Goal: Transaction & Acquisition: Purchase product/service

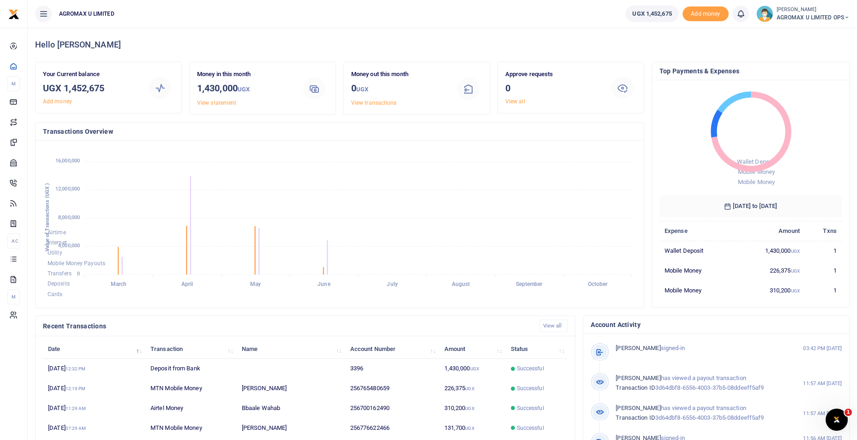
scroll to position [7, 7]
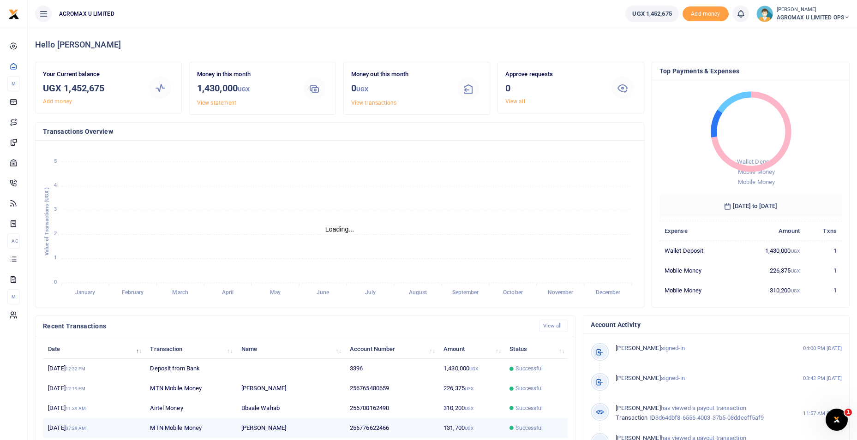
scroll to position [7, 7]
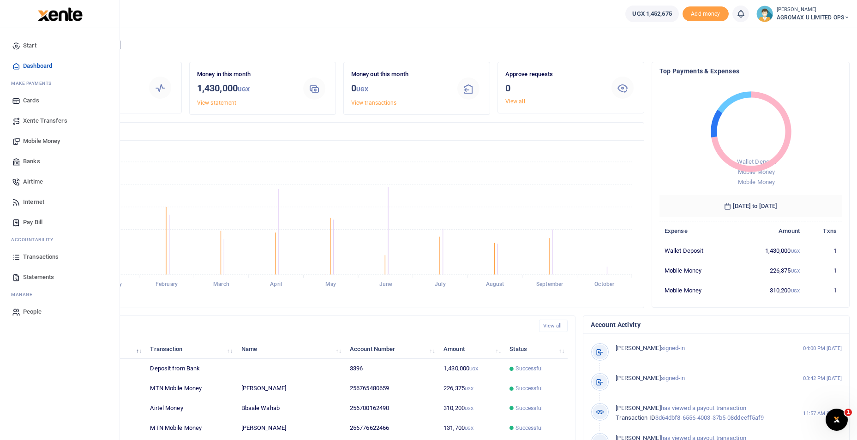
click at [33, 140] on span "Mobile Money" at bounding box center [41, 141] width 37 height 9
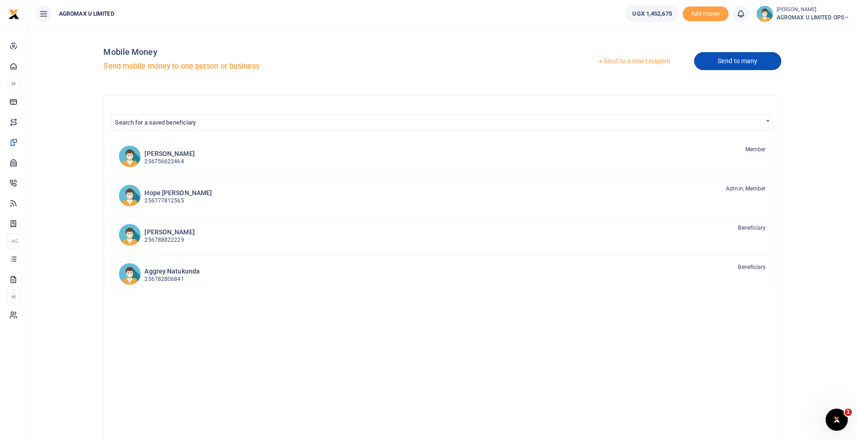
click at [719, 65] on link "Send to many" at bounding box center [737, 61] width 87 height 18
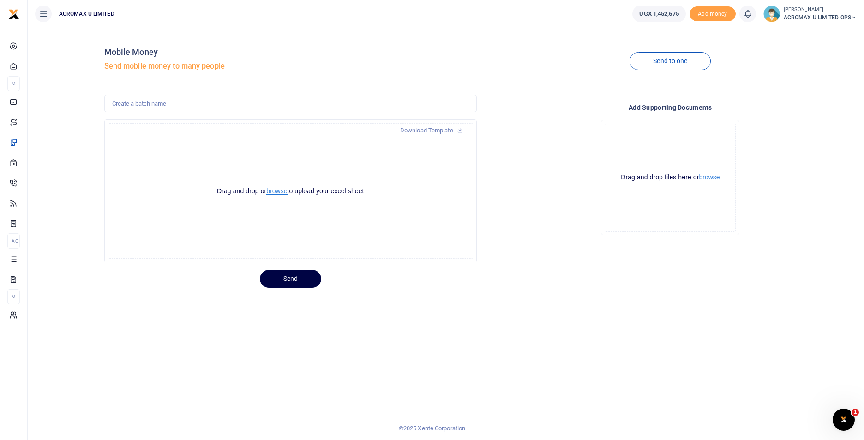
click at [279, 190] on button "browse" at bounding box center [276, 191] width 21 height 7
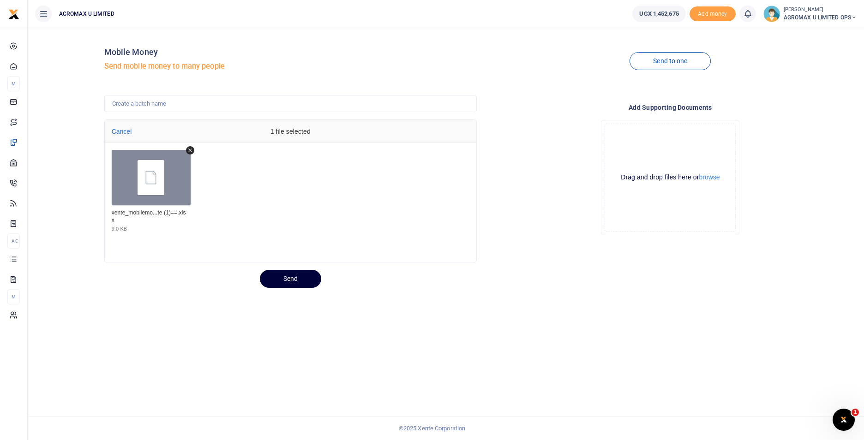
click at [291, 278] on button "Send" at bounding box center [290, 279] width 61 height 18
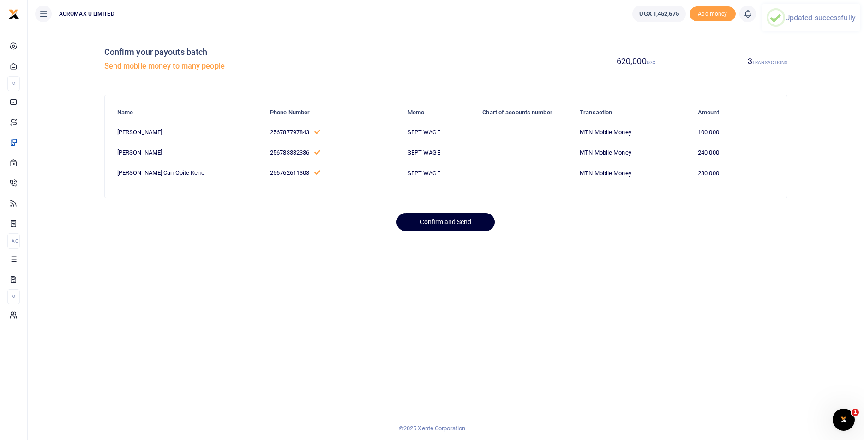
click at [446, 221] on button "Confirm and Send" at bounding box center [445, 222] width 98 height 18
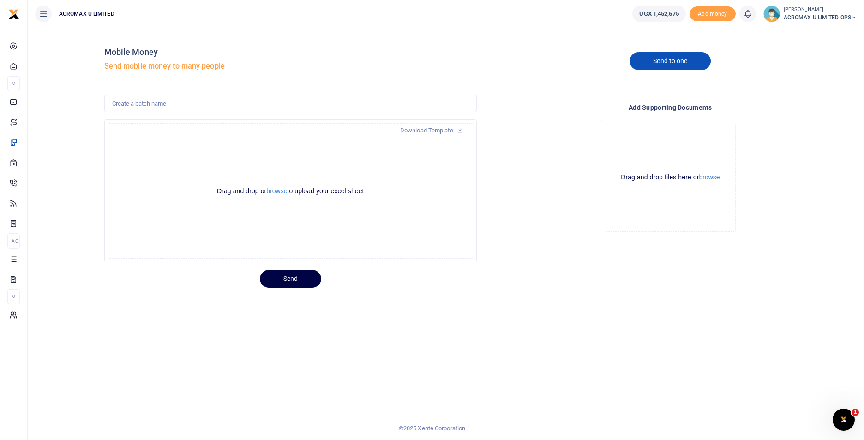
click at [687, 60] on link "Send to one" at bounding box center [669, 61] width 81 height 18
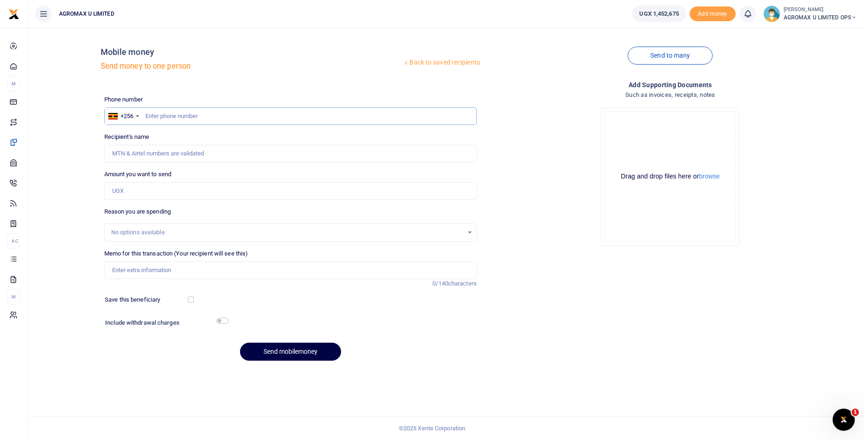
click at [197, 113] on input "text" at bounding box center [290, 116] width 372 height 18
type input "765480659"
type input "[PERSON_NAME]"
type input "765480659"
click at [146, 197] on input "Amount you want to send" at bounding box center [290, 191] width 372 height 18
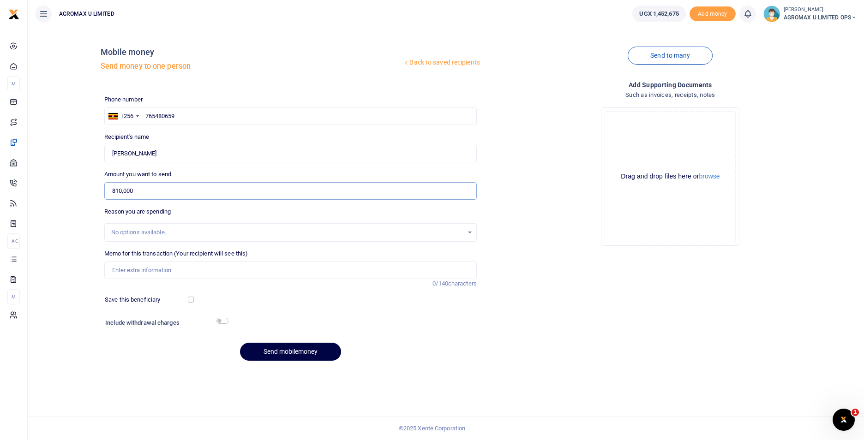
type input "810,000"
click at [137, 272] on input "Memo for this transaction (Your recipient will see this)" at bounding box center [290, 271] width 372 height 18
type input "SEPT WAGES"
click at [217, 317] on div "Include withdrawal charges" at bounding box center [164, 323] width 126 height 15
click at [222, 319] on input "checkbox" at bounding box center [222, 321] width 12 height 6
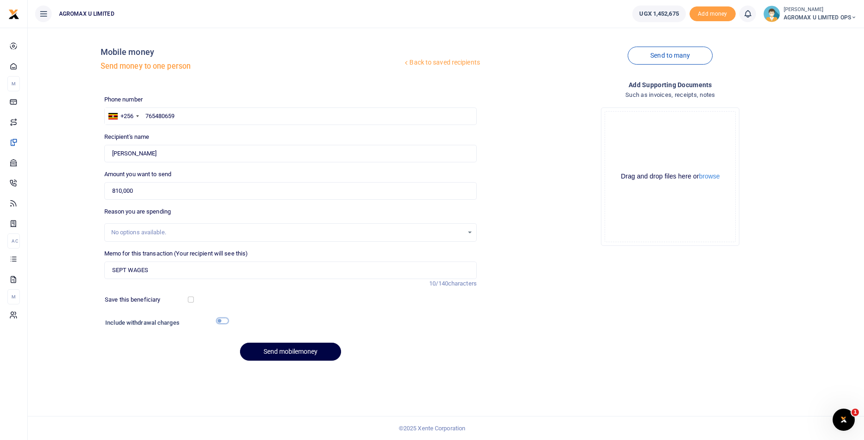
checkbox input "true"
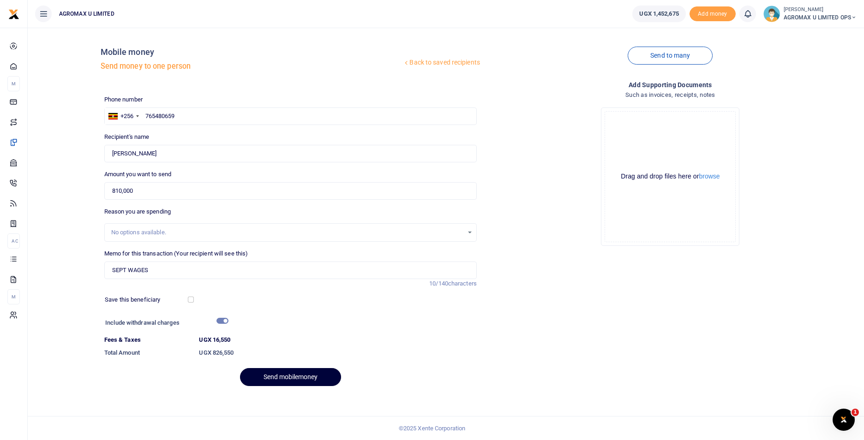
click at [300, 378] on button "Send mobilemoney" at bounding box center [290, 377] width 101 height 18
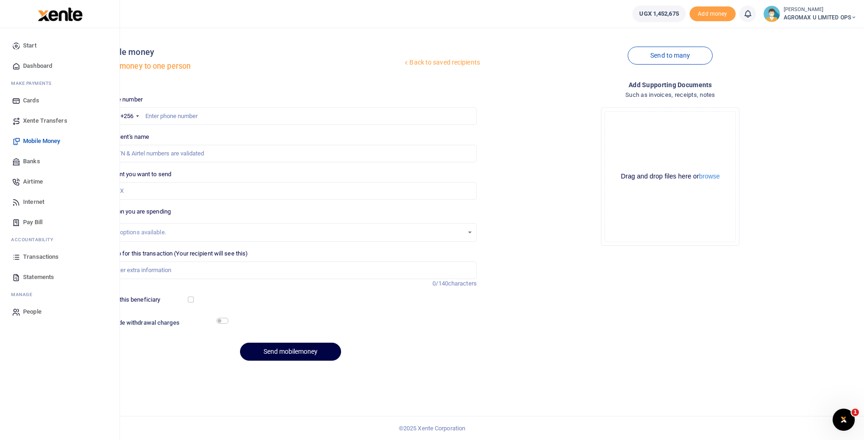
click at [33, 65] on span "Dashboard" at bounding box center [37, 65] width 29 height 9
click at [29, 64] on span "Dashboard" at bounding box center [37, 65] width 29 height 9
click at [45, 66] on span "Dashboard" at bounding box center [37, 65] width 29 height 9
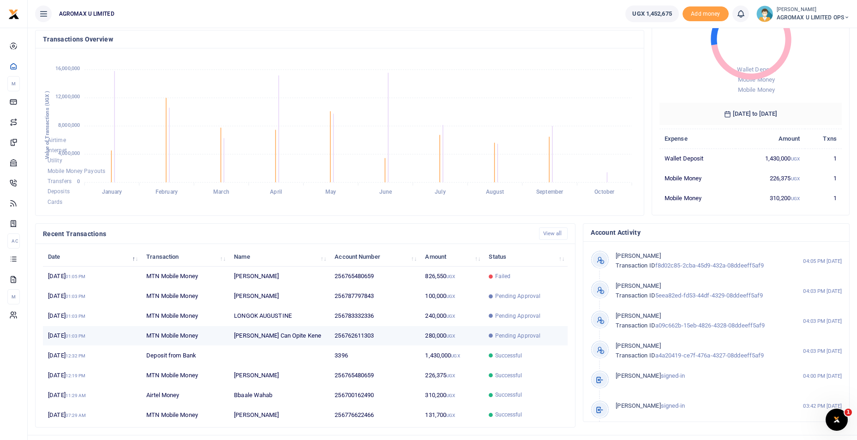
scroll to position [7, 7]
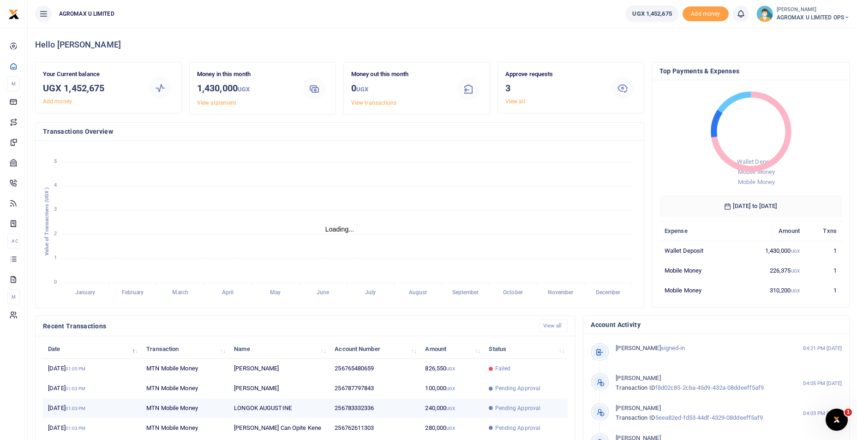
scroll to position [7, 7]
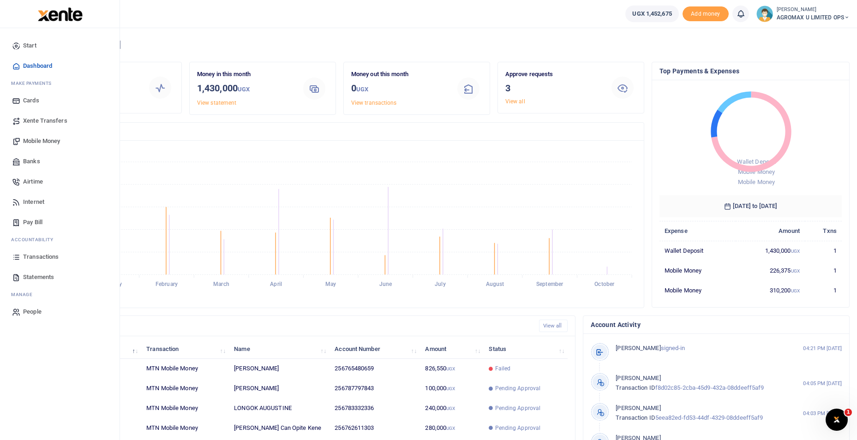
click at [45, 138] on span "Mobile Money" at bounding box center [41, 141] width 37 height 9
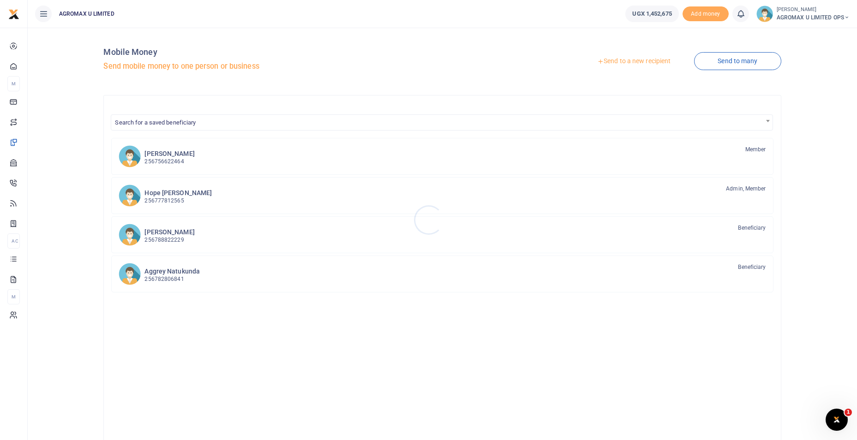
click at [631, 63] on div at bounding box center [428, 220] width 857 height 440
click at [612, 58] on link "Send to a new recipient" at bounding box center [633, 61] width 120 height 17
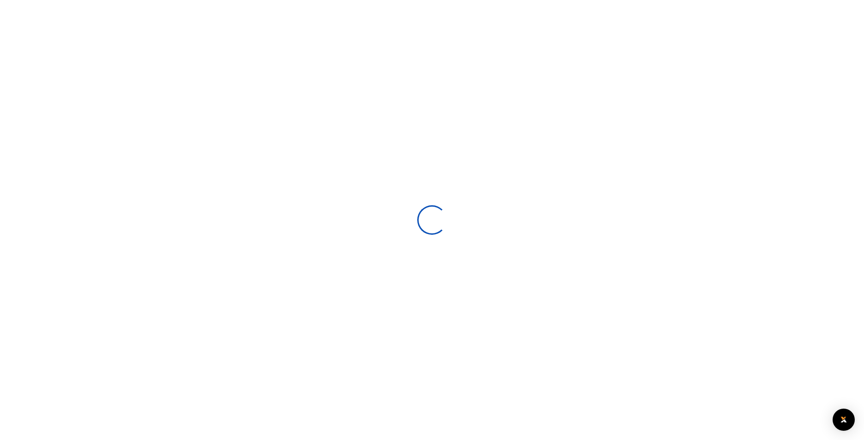
select select
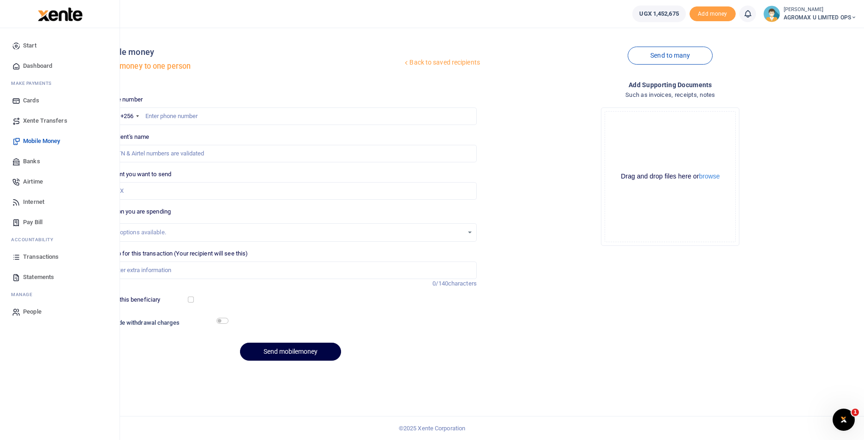
click at [28, 62] on span "Dashboard" at bounding box center [37, 65] width 29 height 9
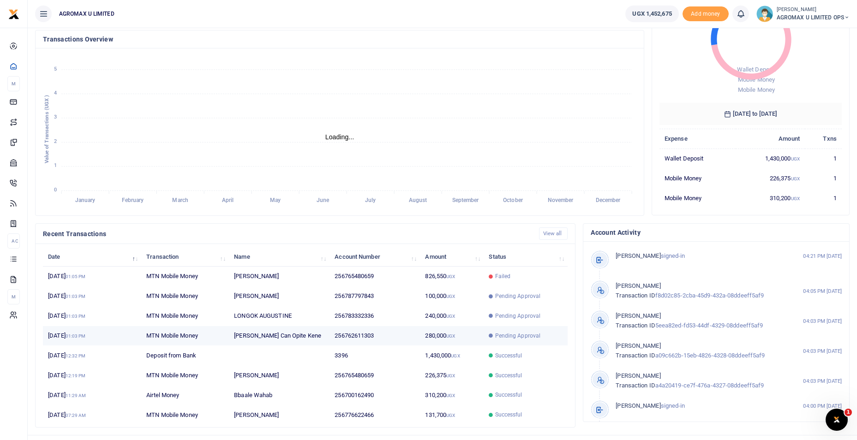
scroll to position [7, 7]
